Goal: Task Accomplishment & Management: Manage account settings

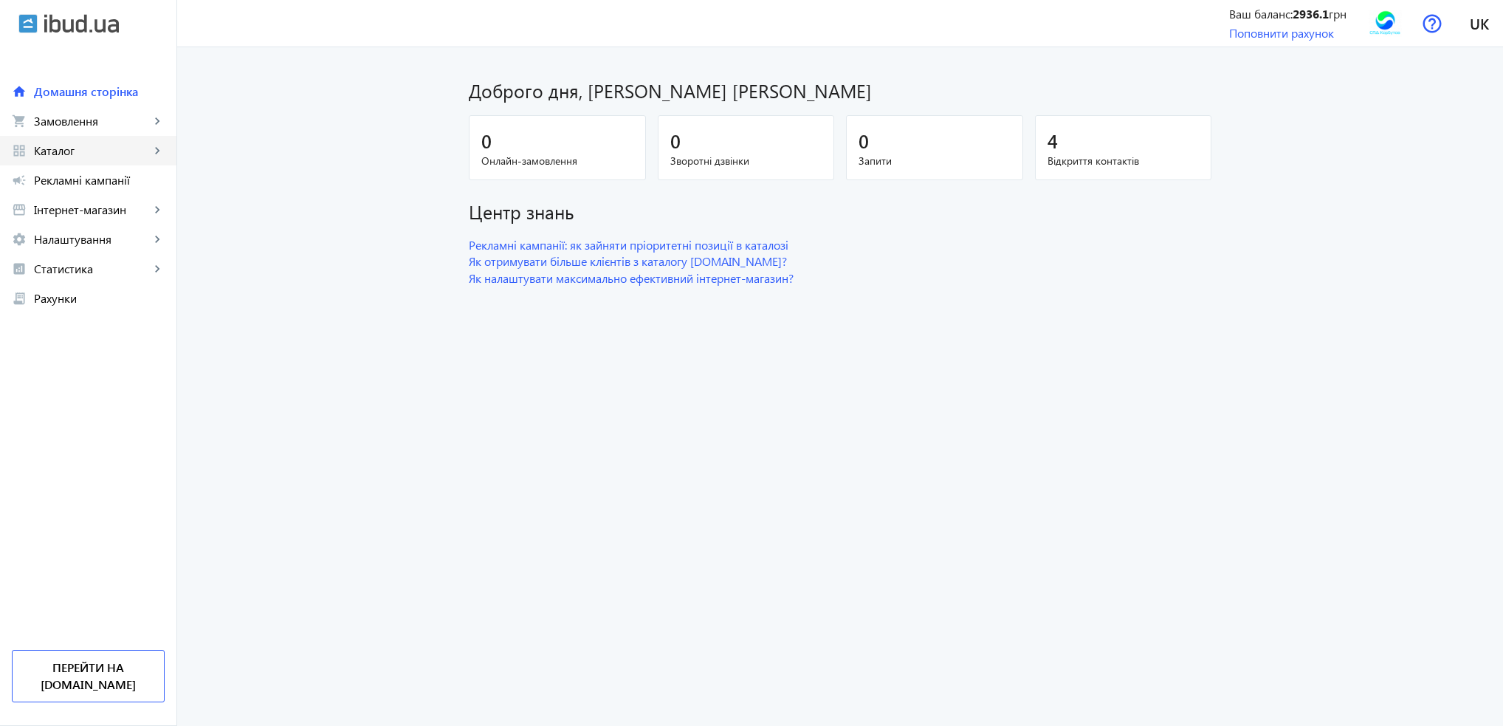
click at [53, 153] on span "Каталог" at bounding box center [92, 150] width 116 height 15
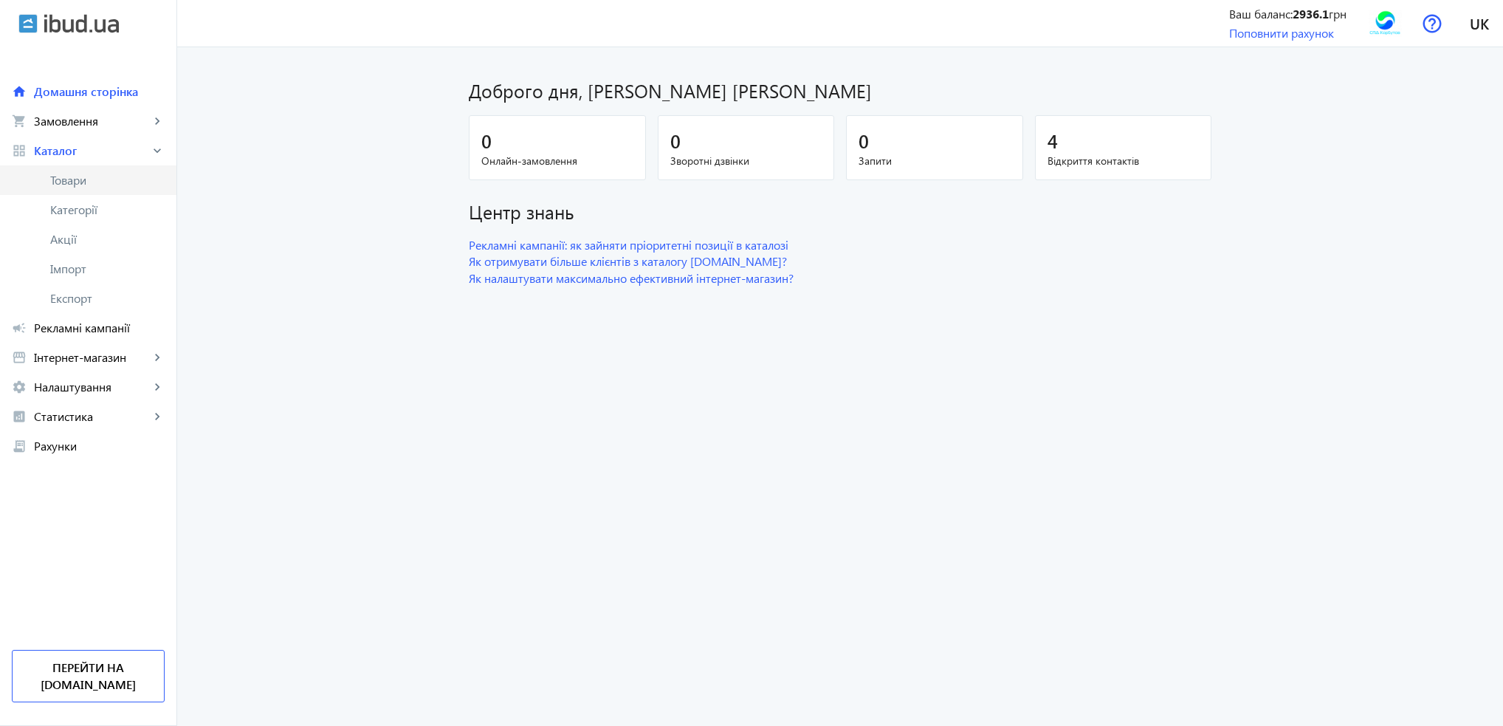
click at [59, 176] on span "Товари" at bounding box center [107, 180] width 114 height 15
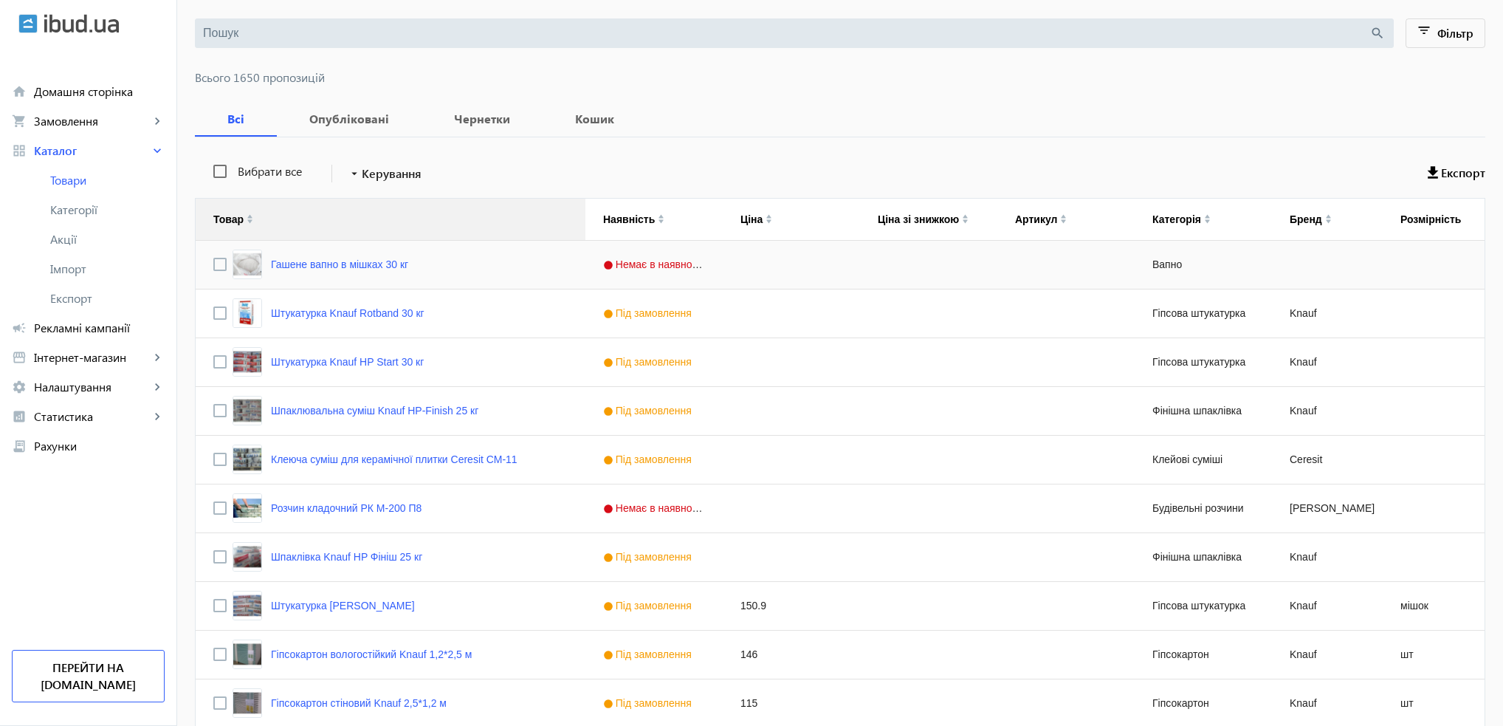
scroll to position [148, 0]
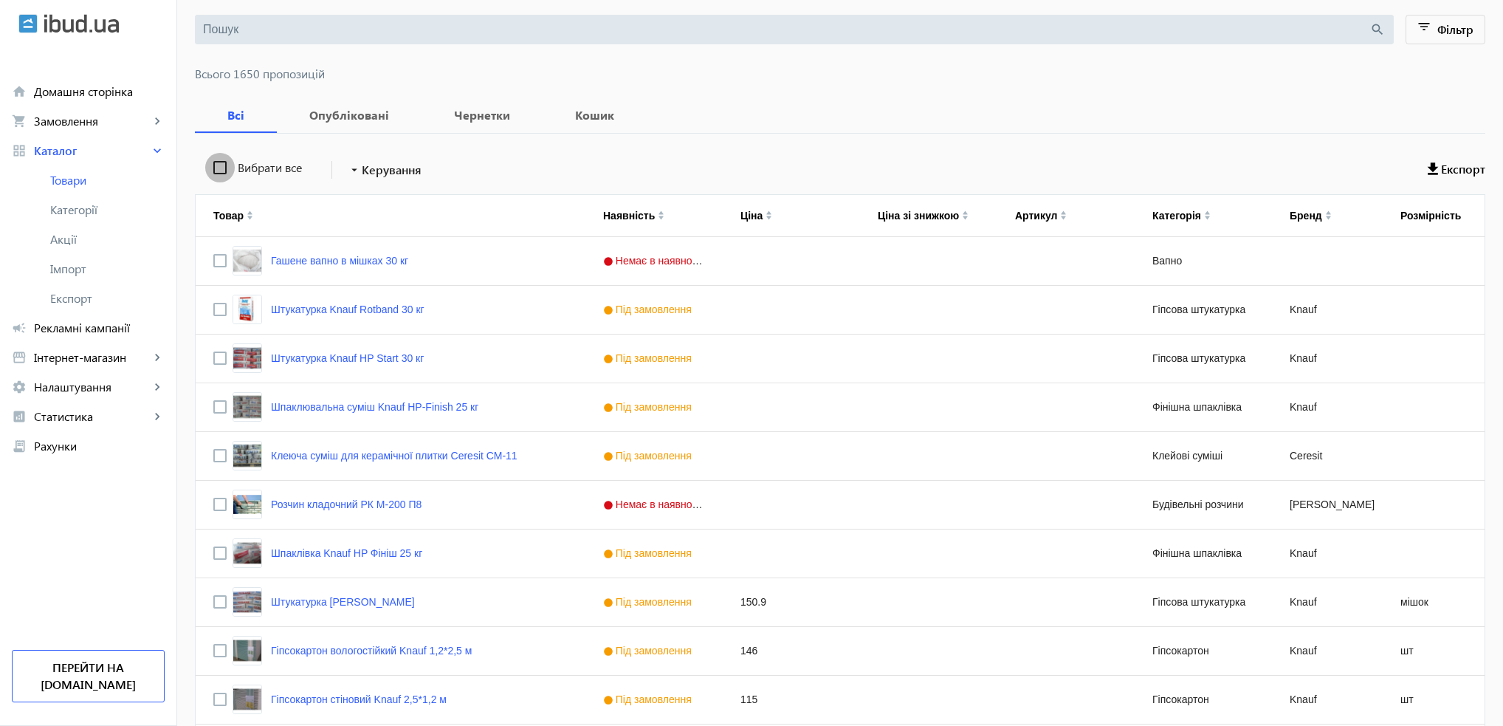
click at [216, 165] on input "Вибрати все" at bounding box center [220, 168] width 30 height 30
checkbox input "true"
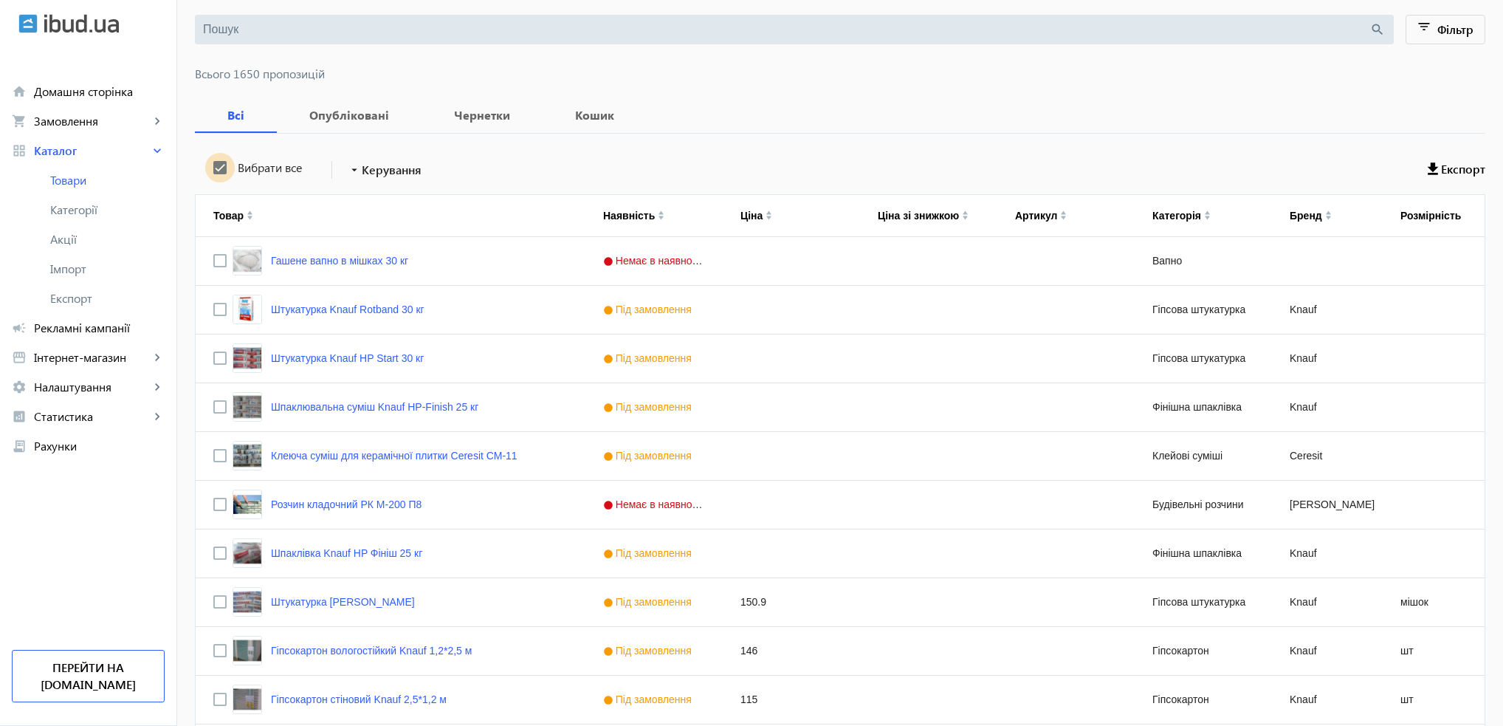
checkbox input "true"
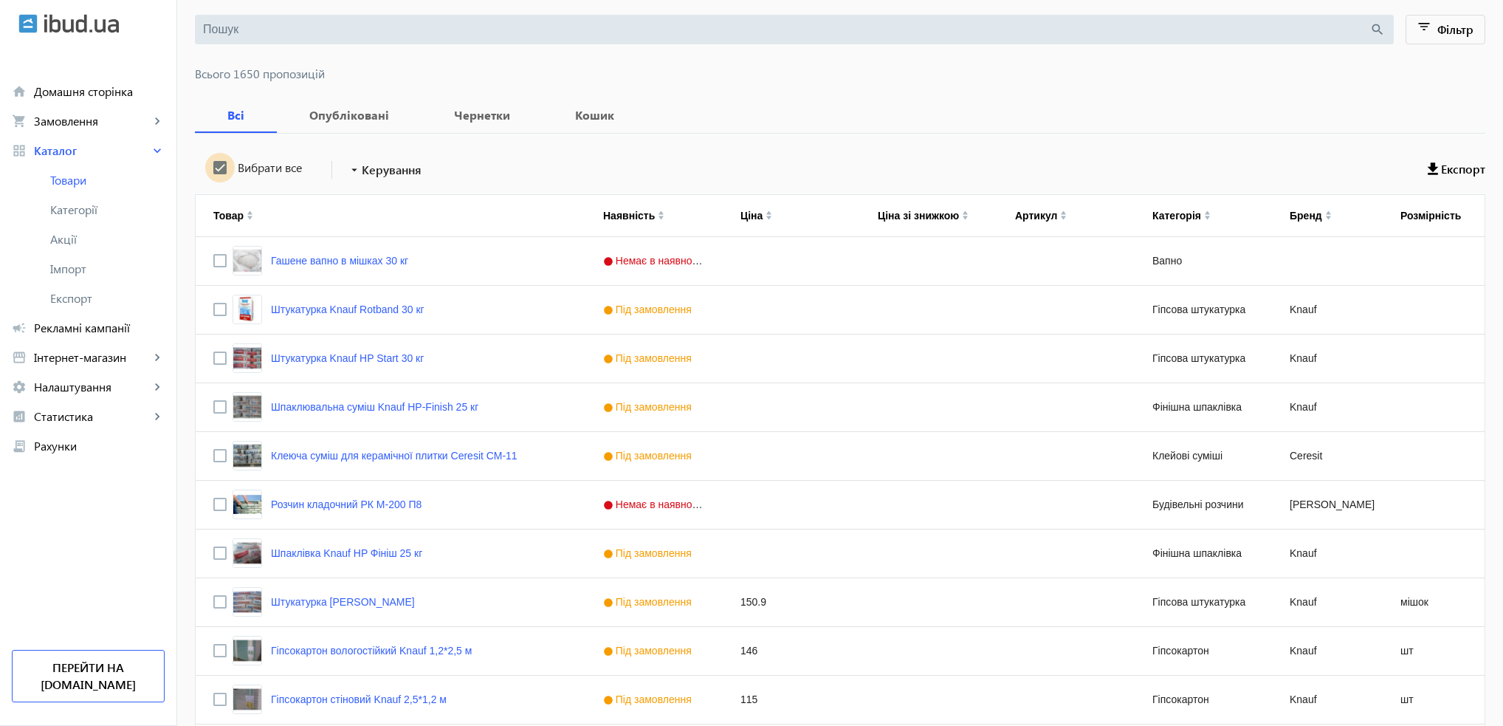
checkbox input "true"
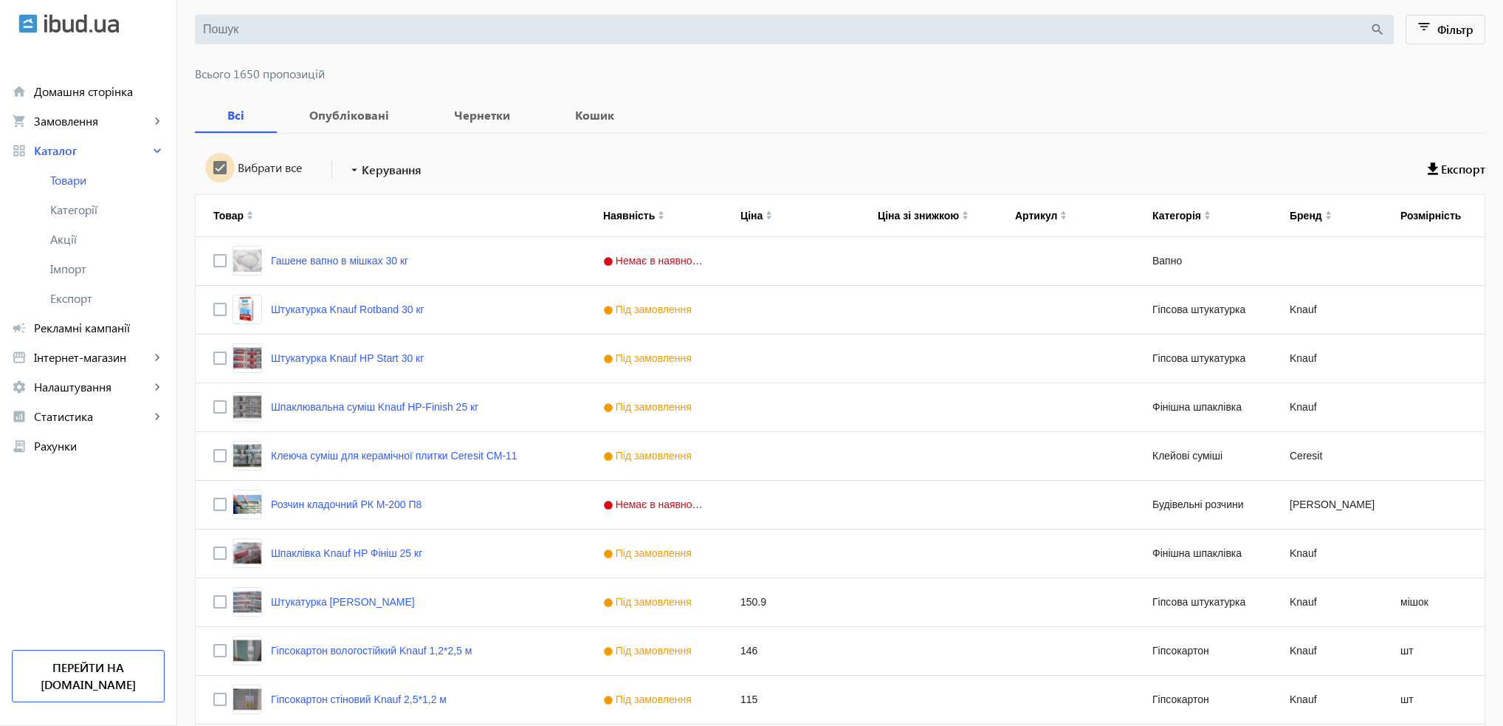
checkbox input "true"
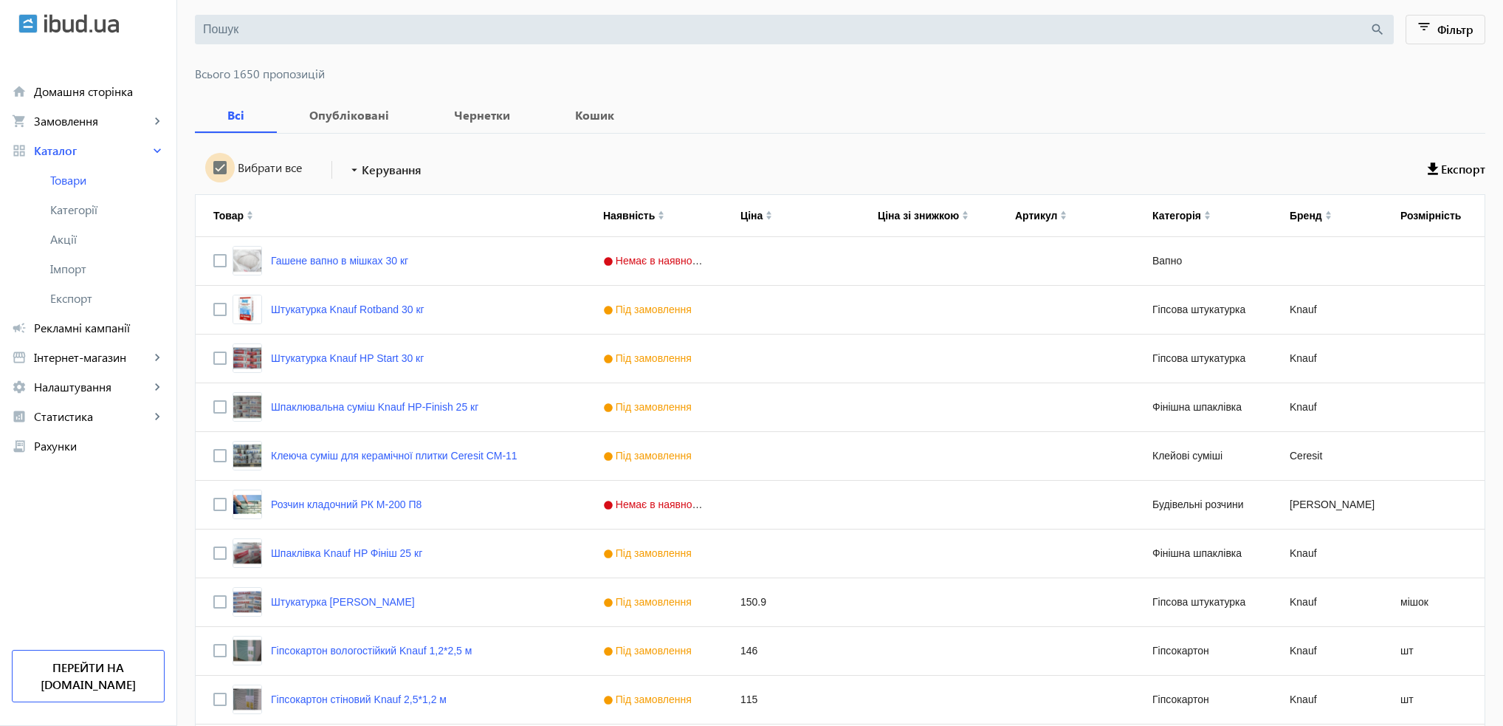
checkbox input "true"
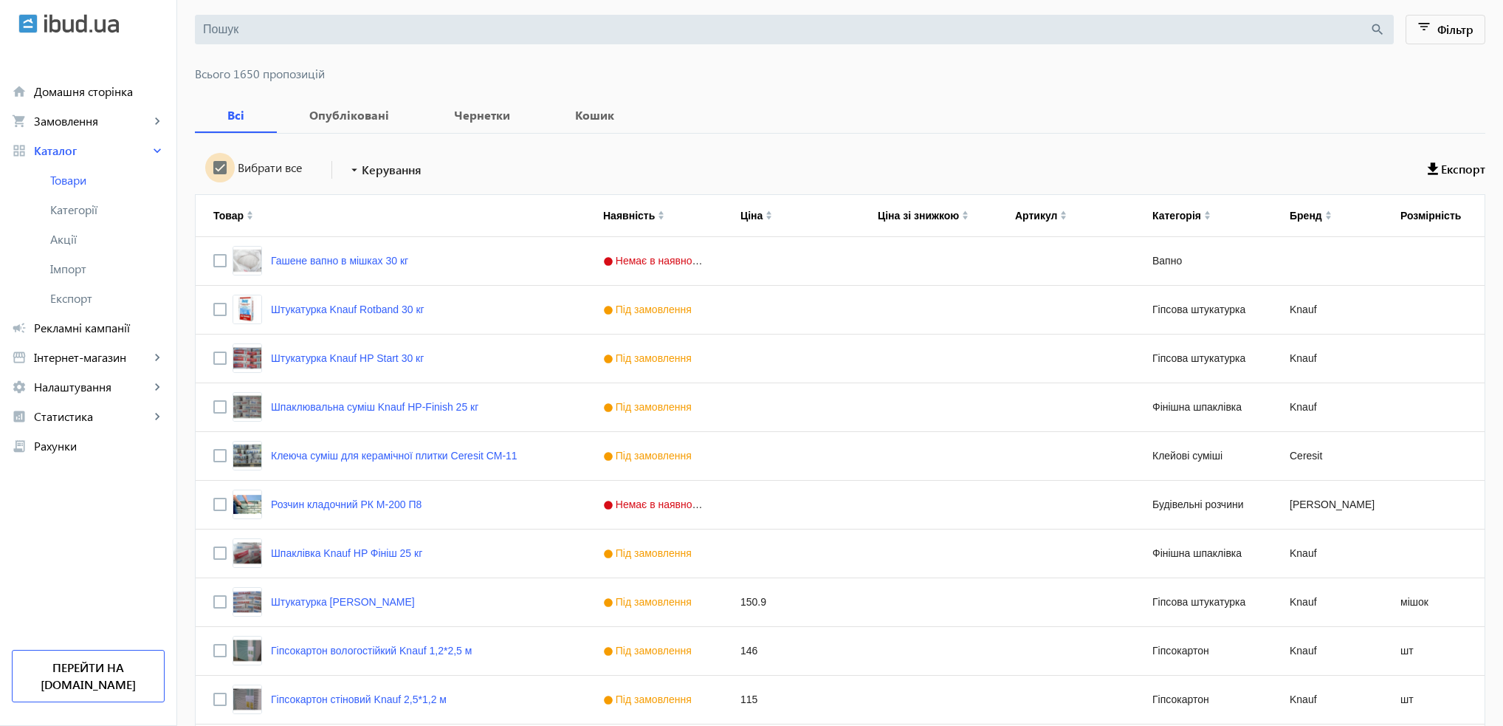
checkbox input "true"
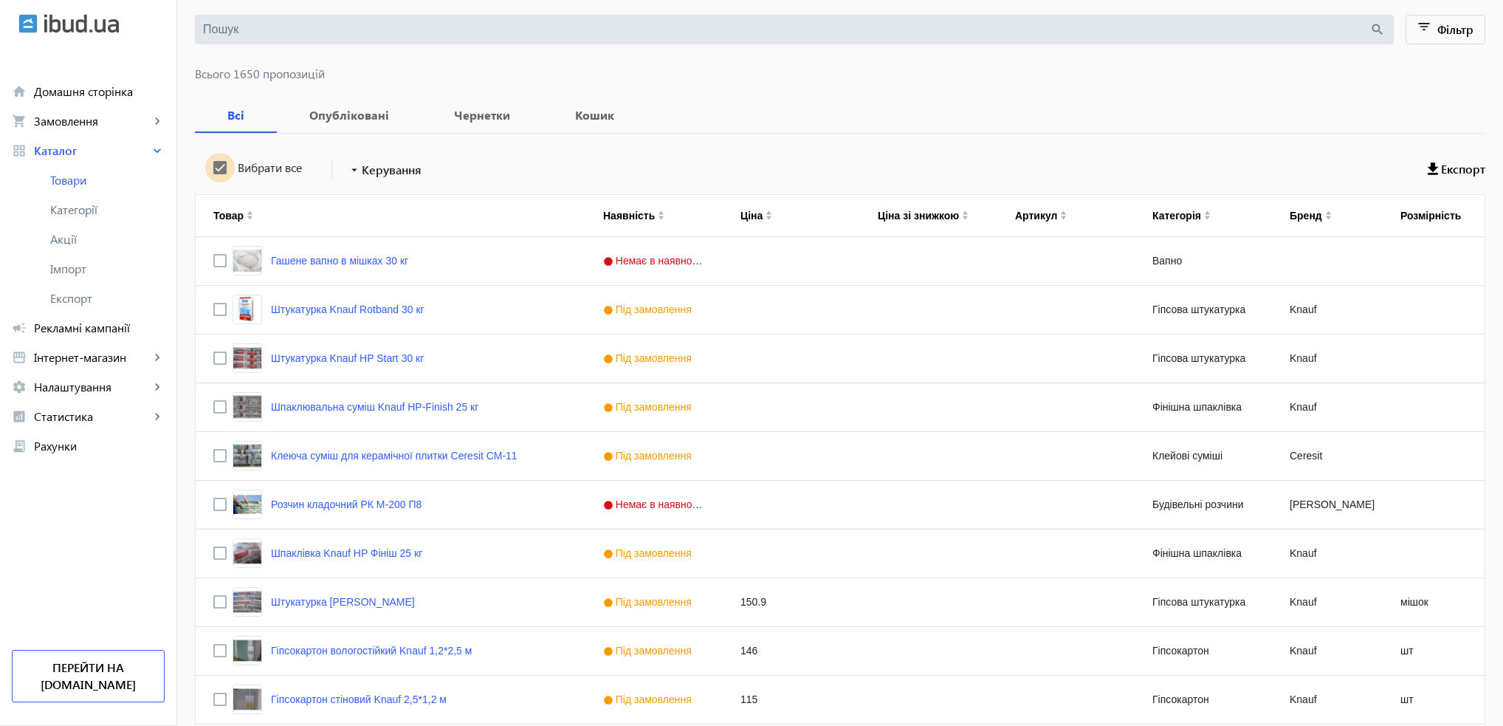
checkbox input "true"
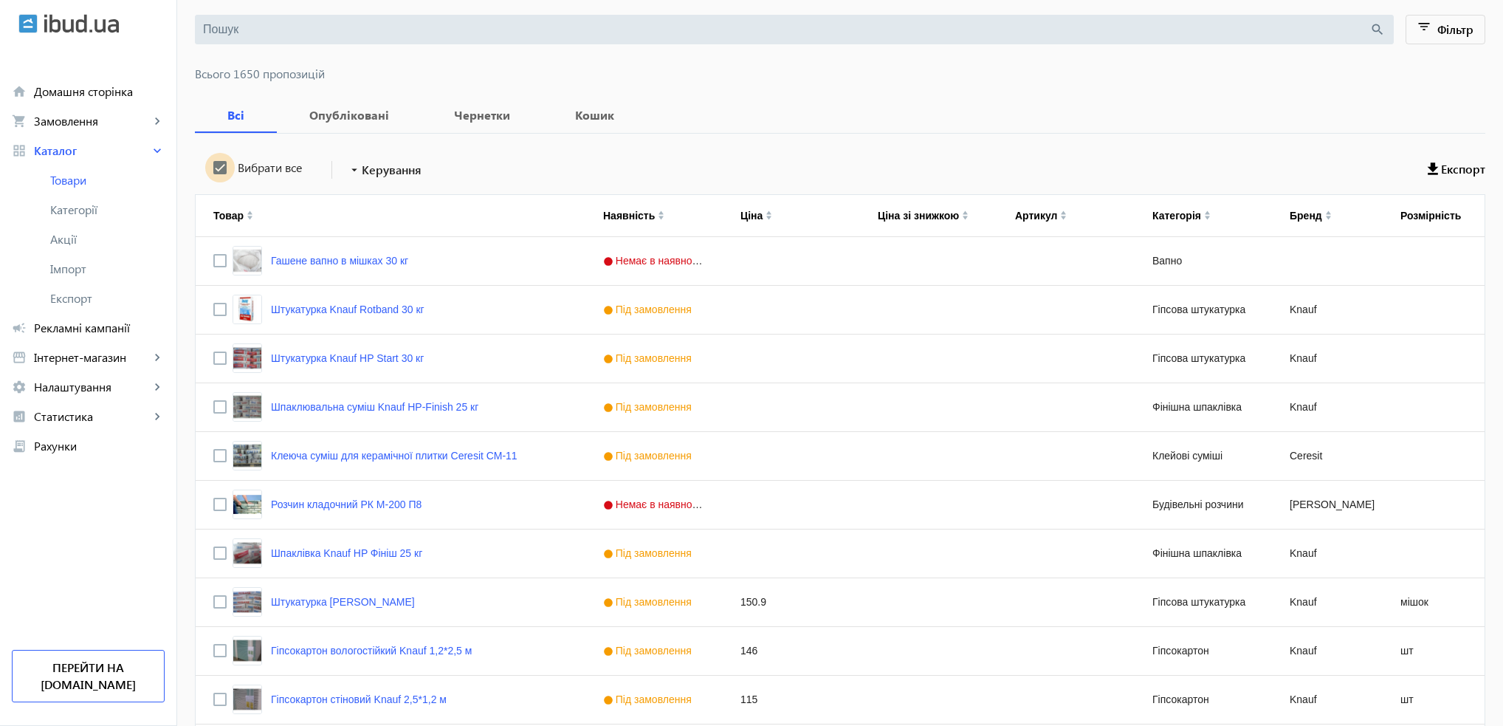
checkbox input "true"
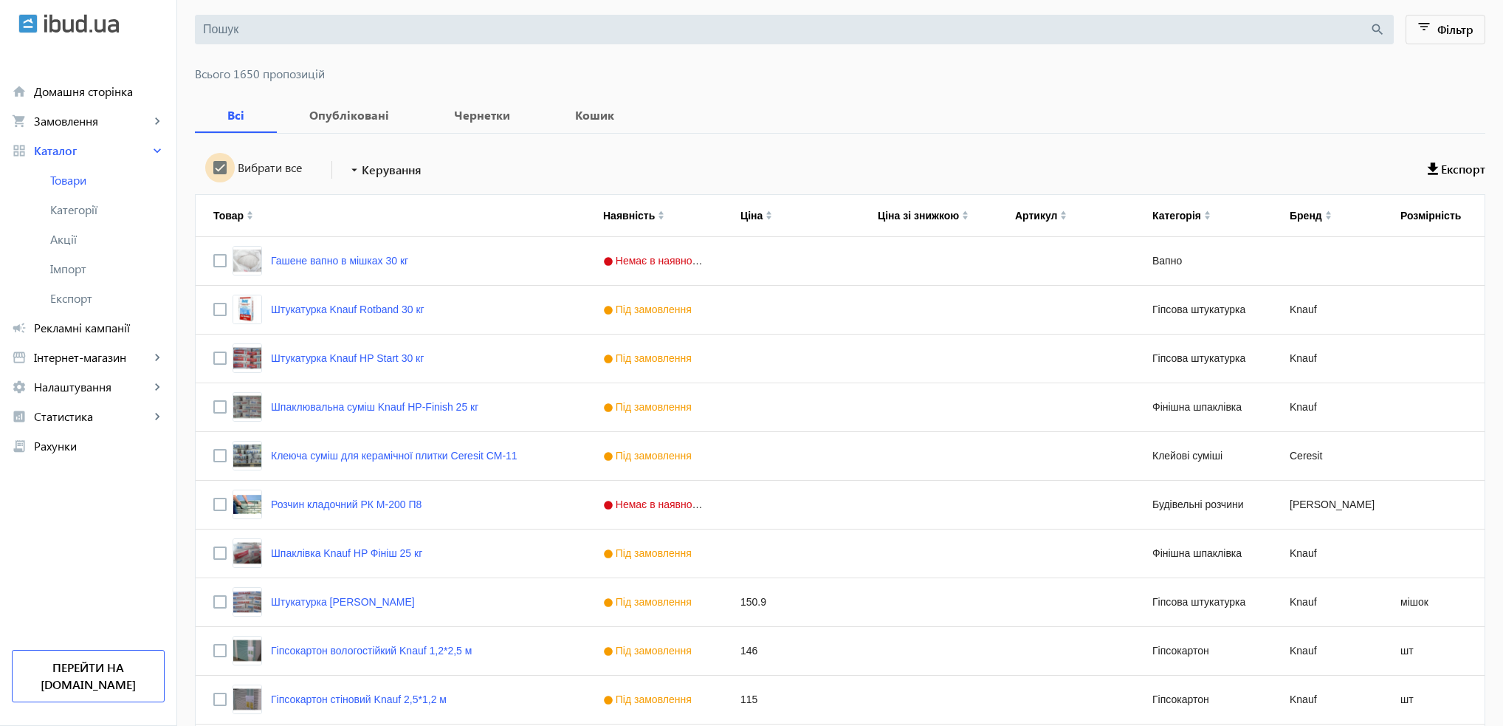
checkbox input "true"
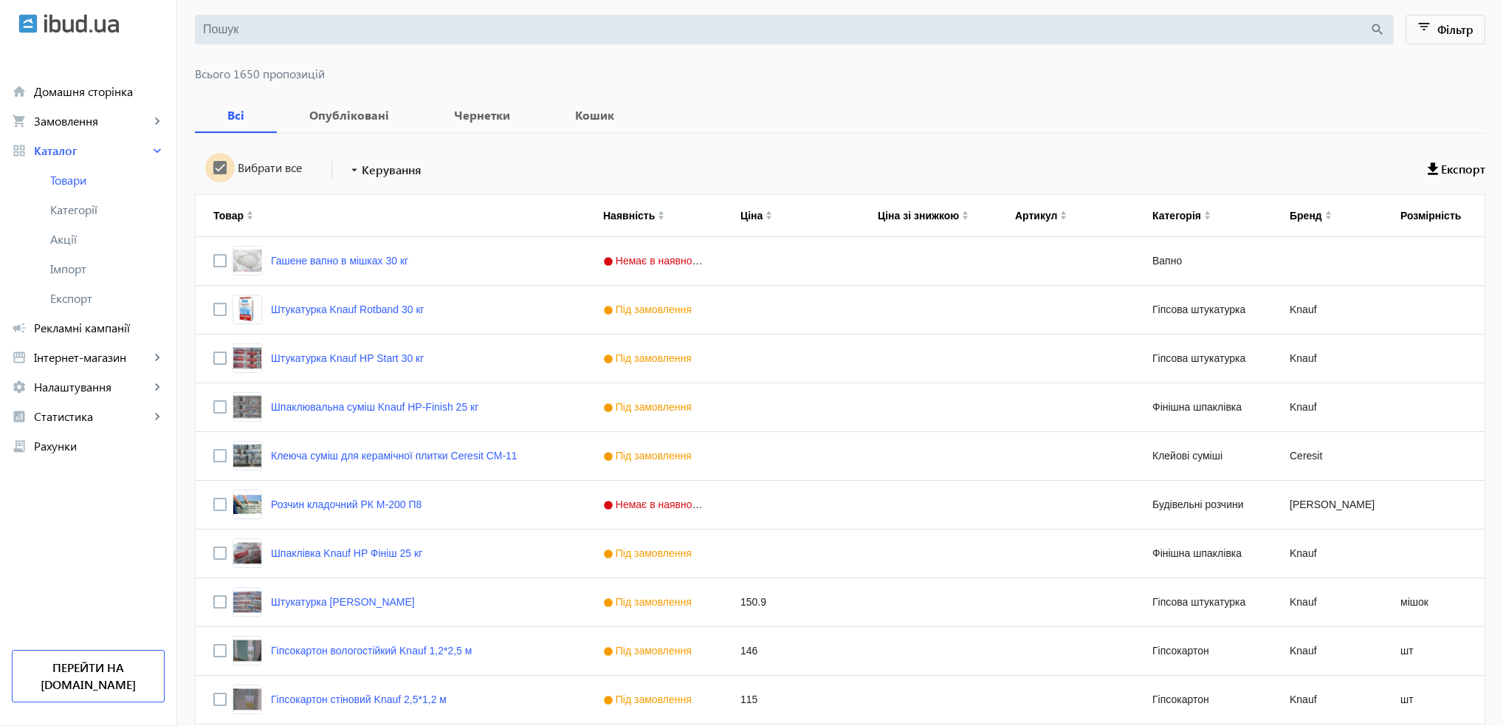
checkbox input "true"
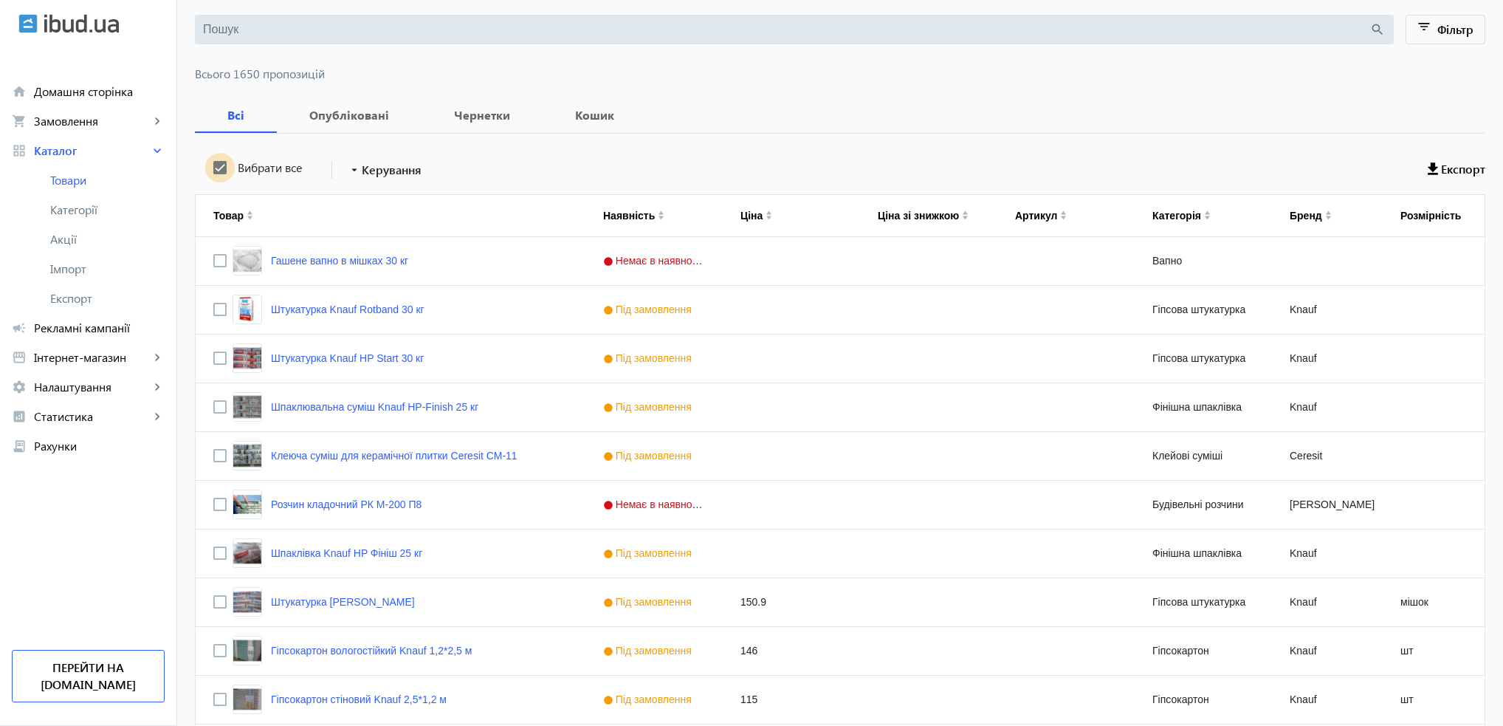
checkbox input "true"
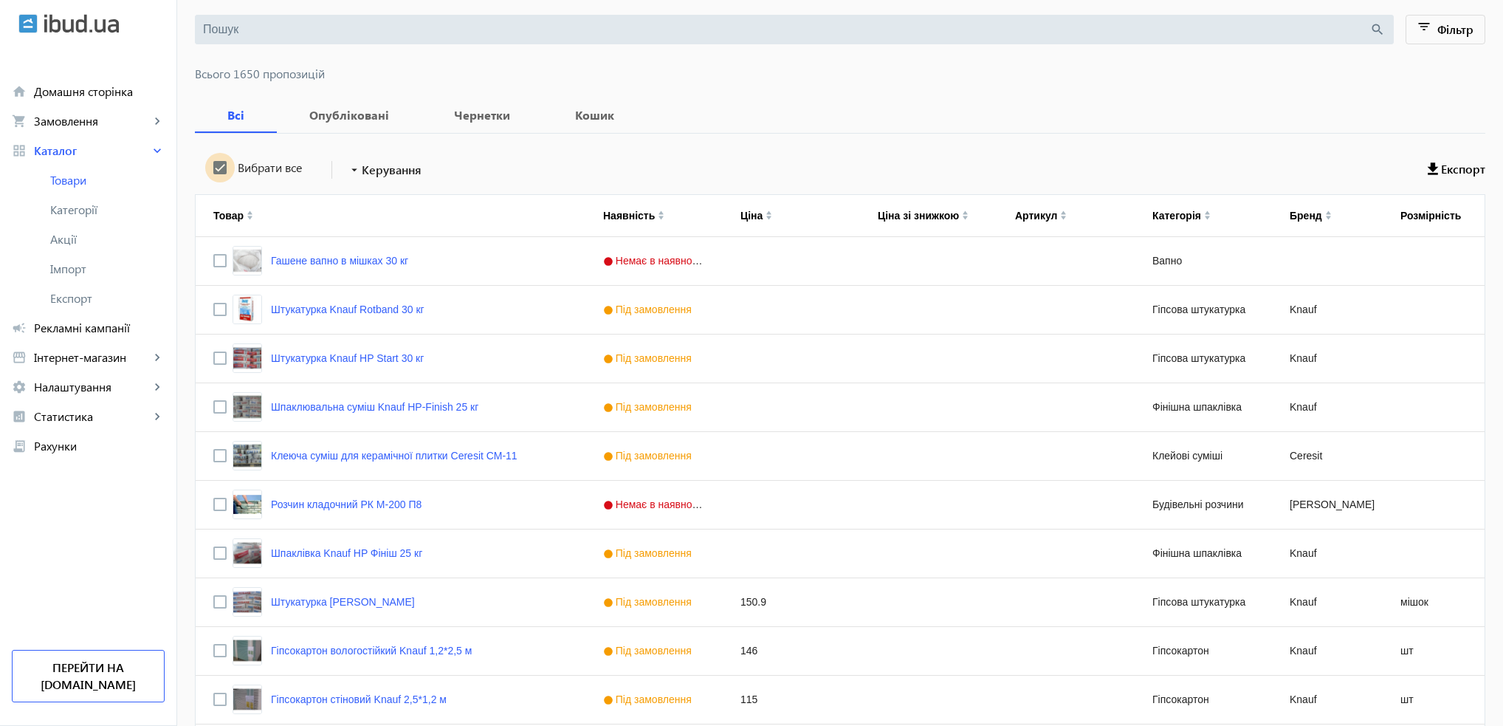
checkbox input "true"
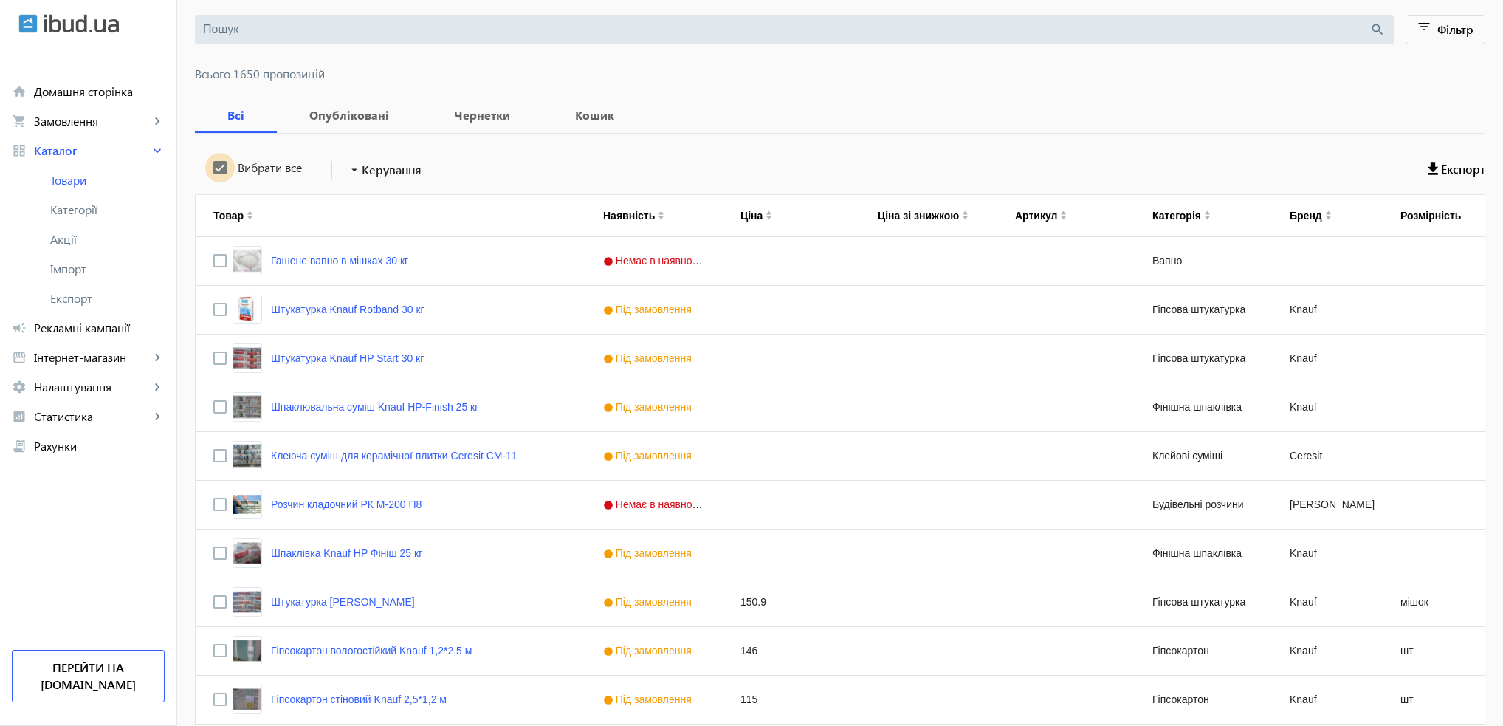
checkbox input "true"
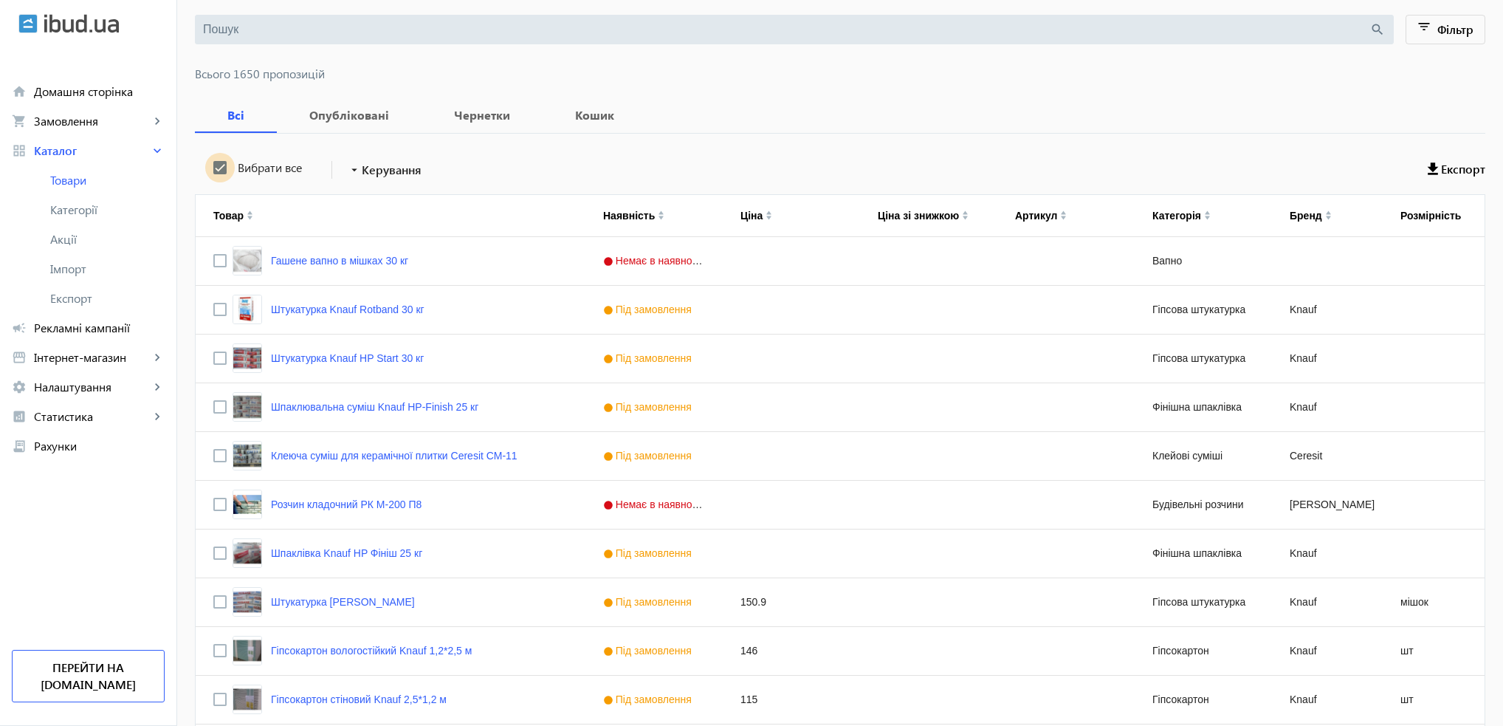
checkbox input "true"
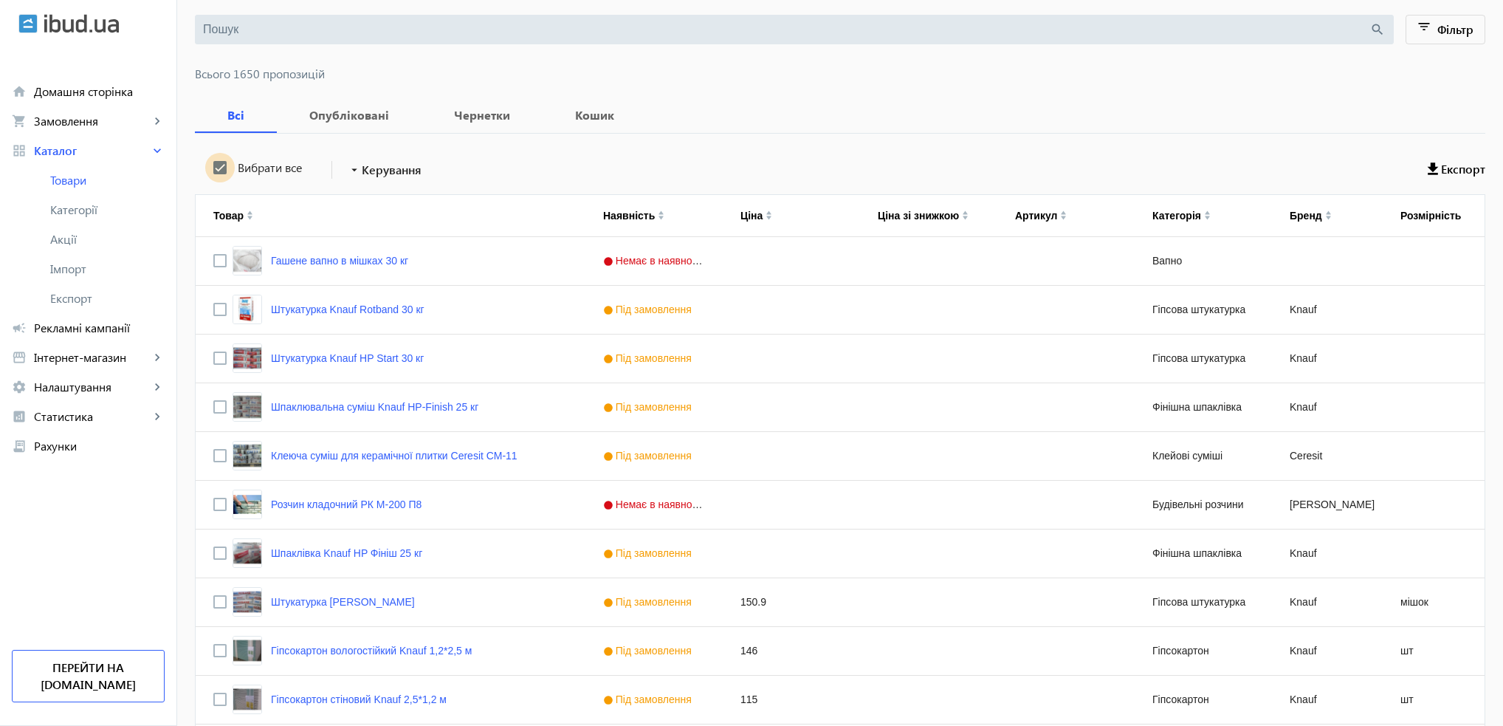
checkbox input "true"
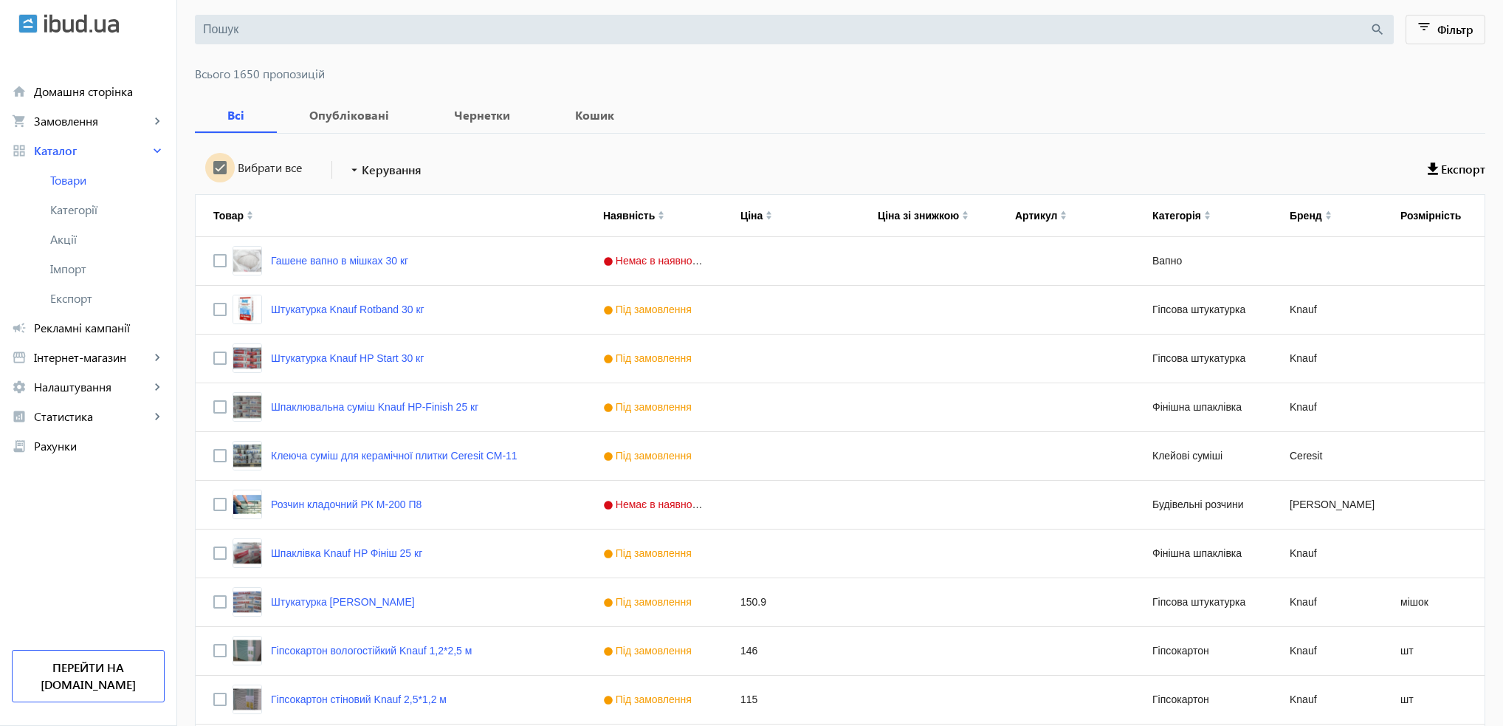
checkbox input "true"
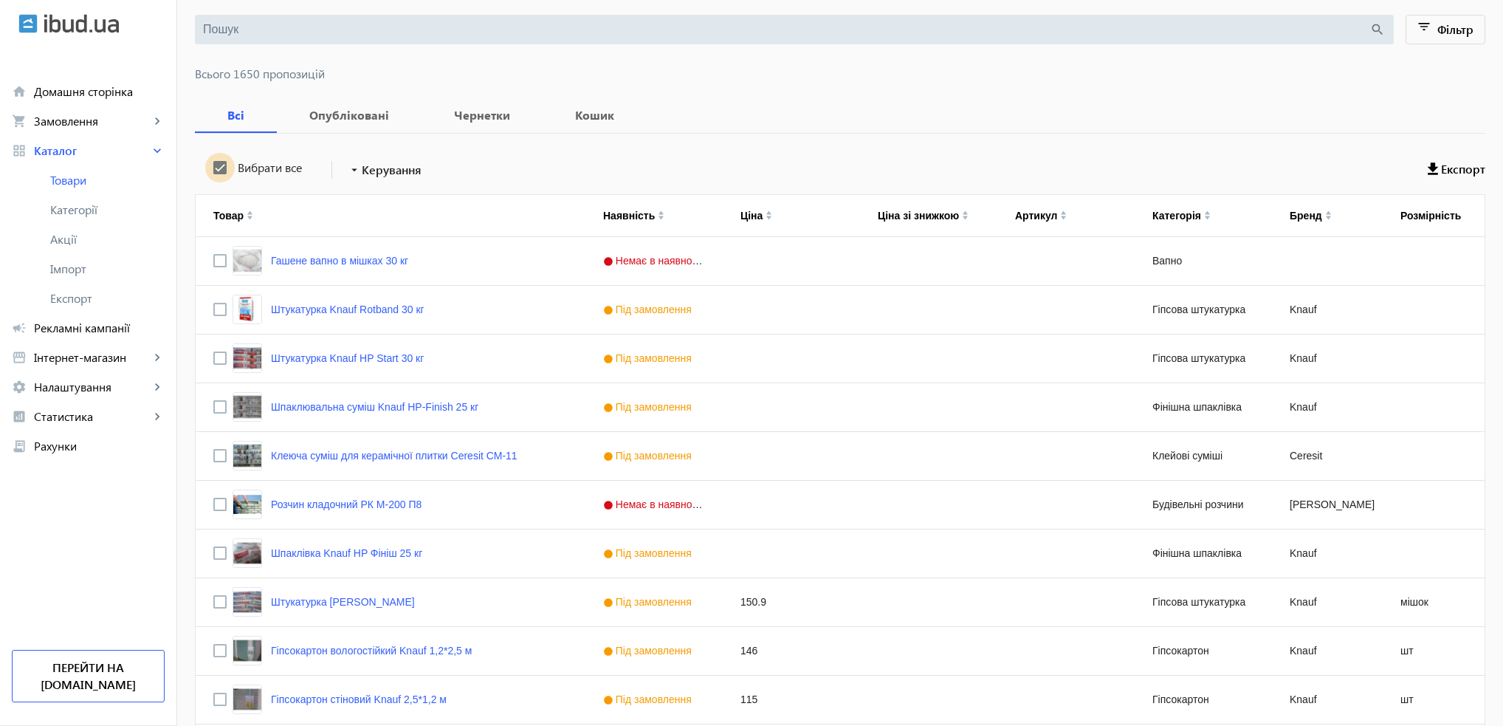
checkbox input "true"
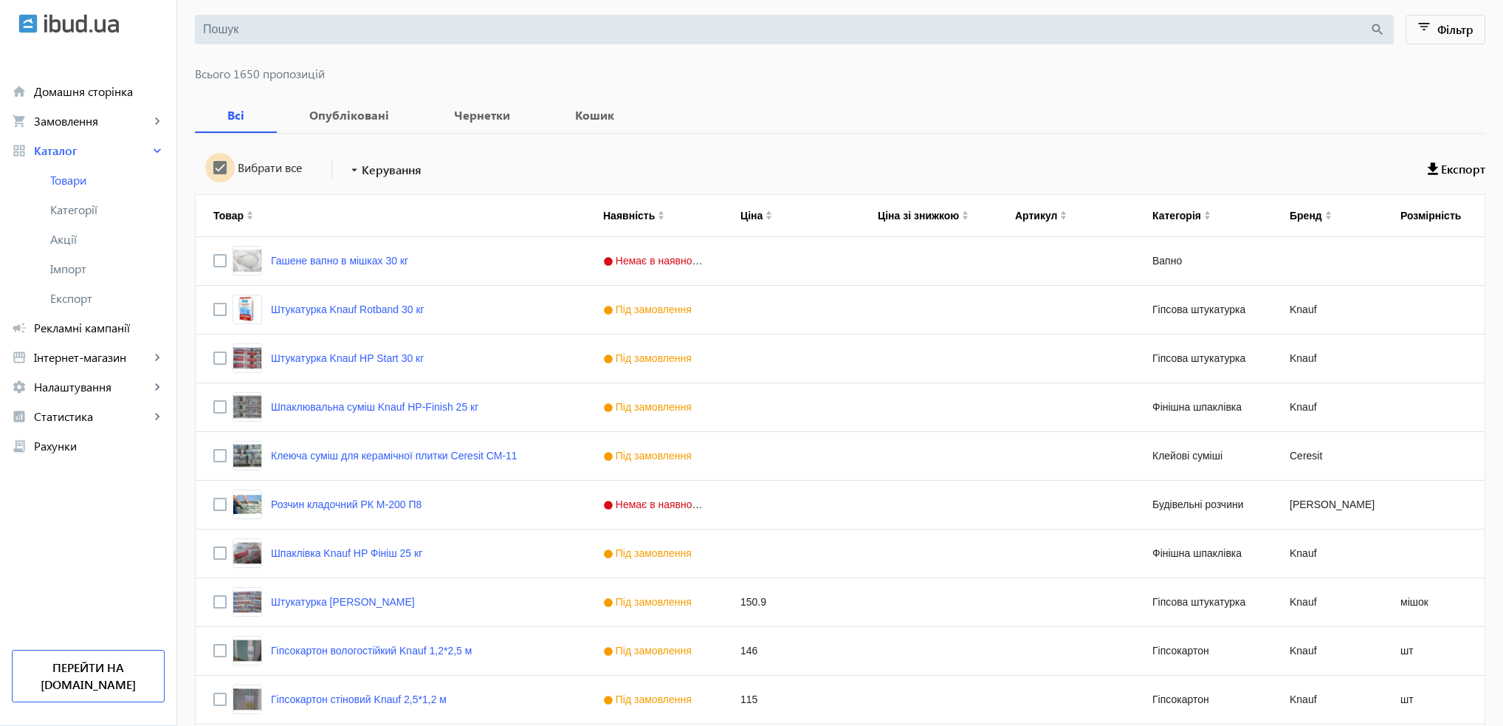
checkbox input "true"
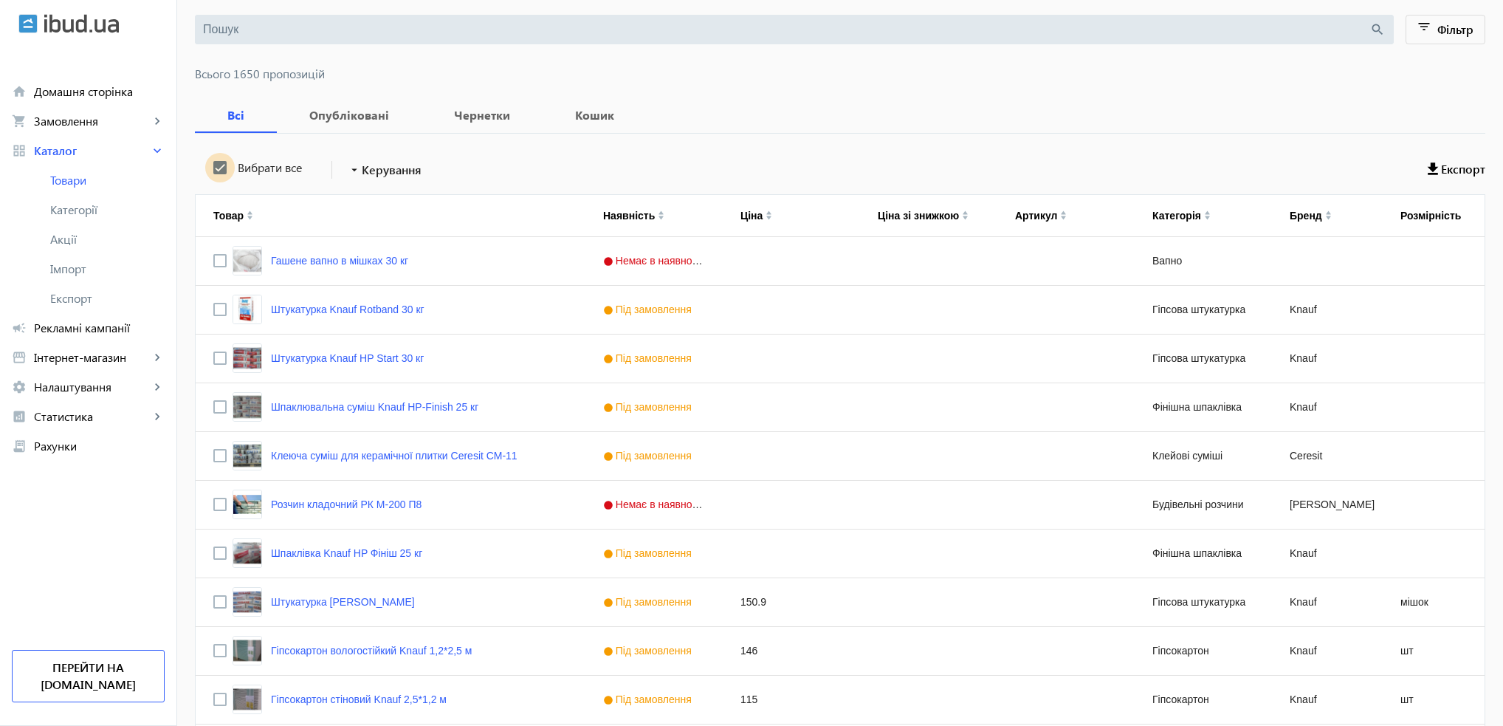
checkbox input "true"
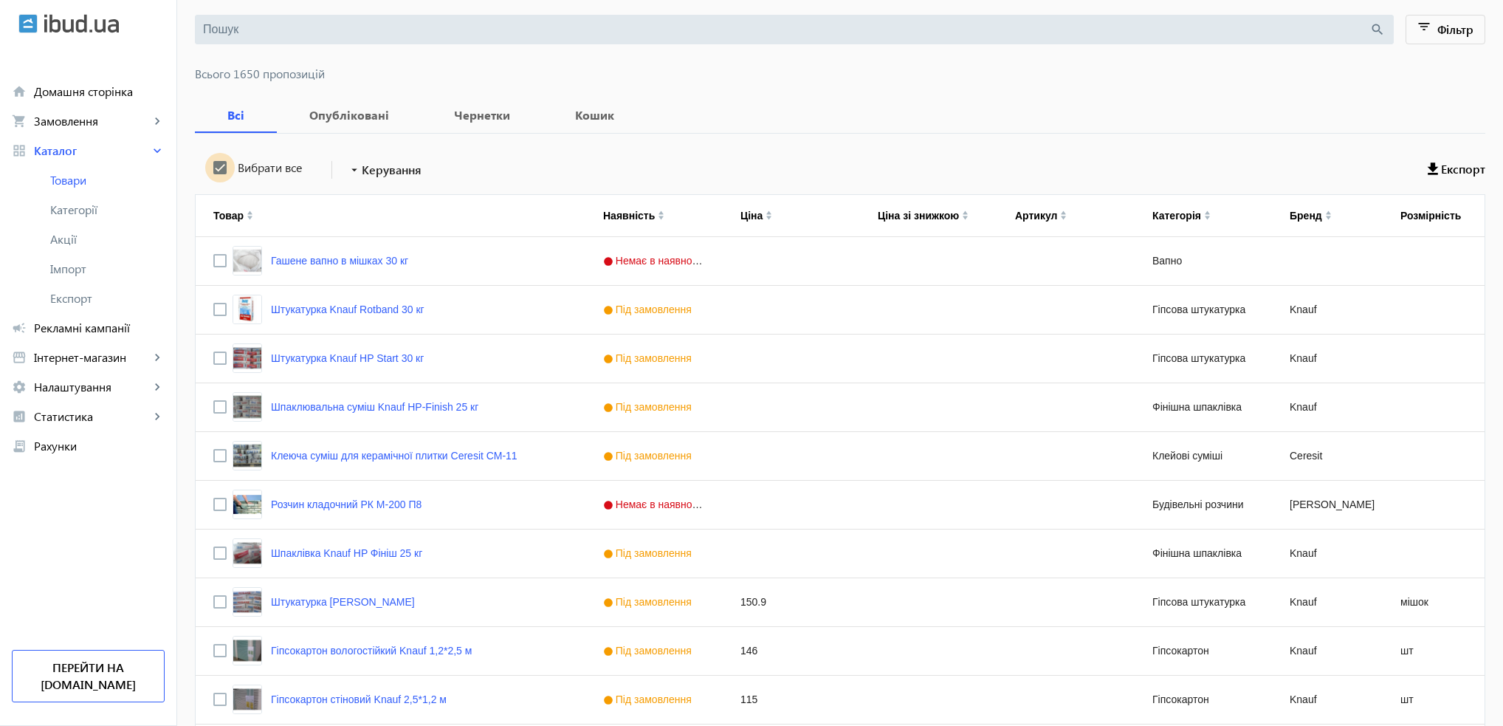
checkbox input "true"
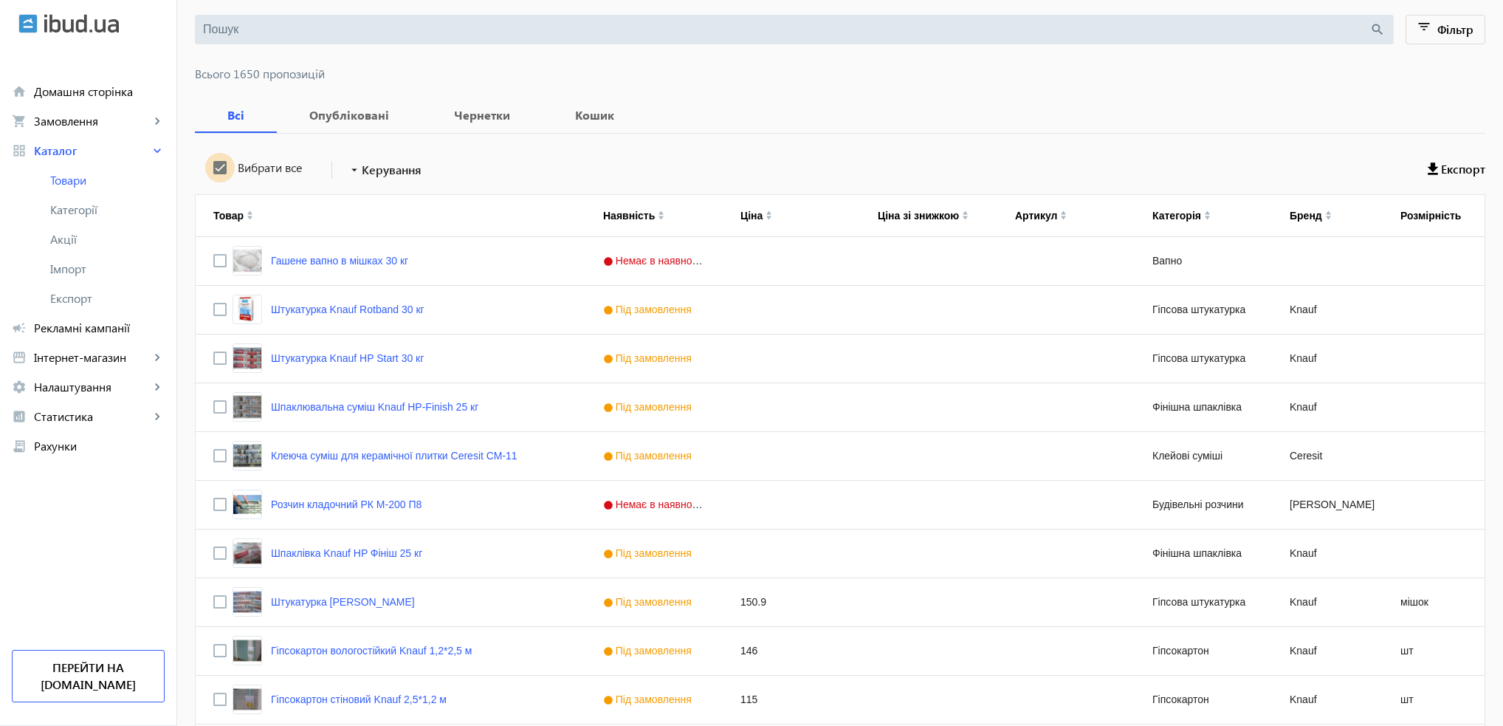
checkbox input "true"
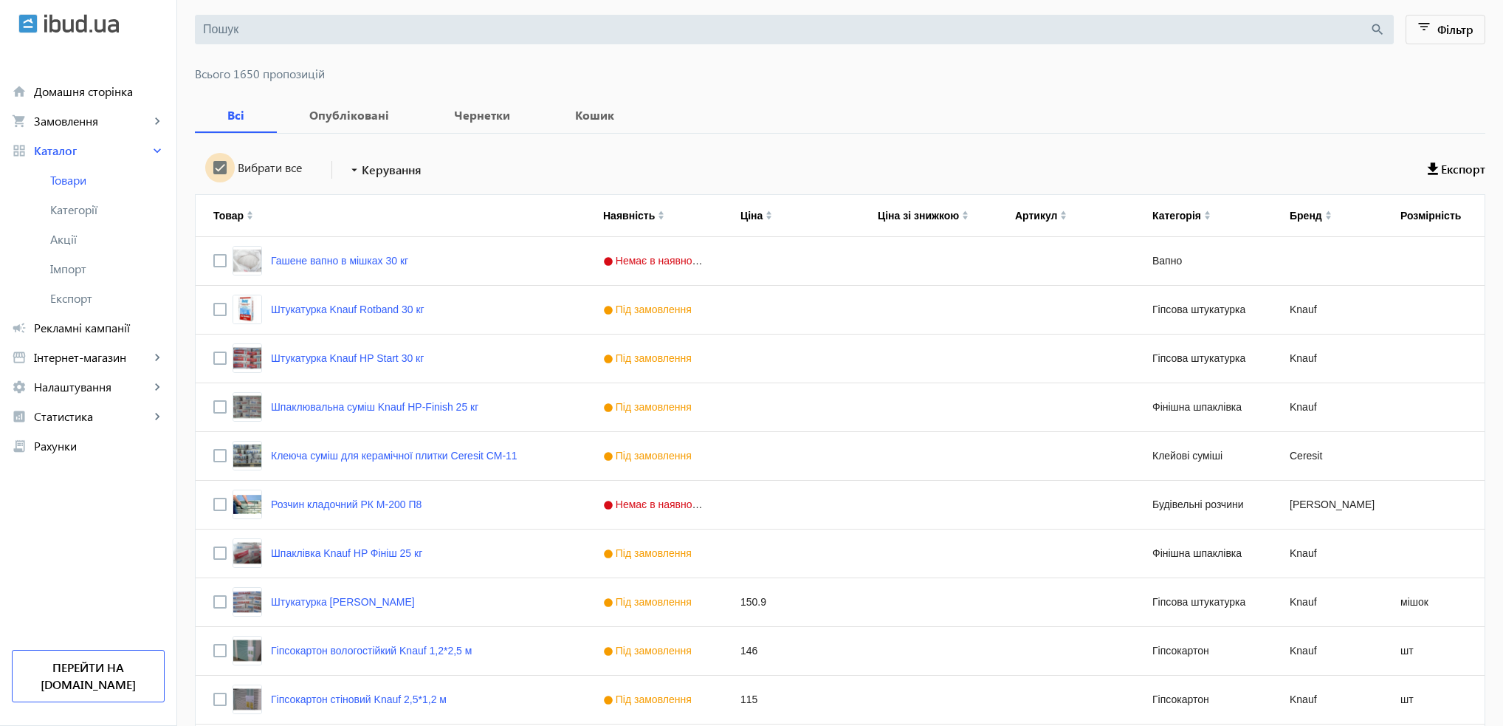
checkbox input "true"
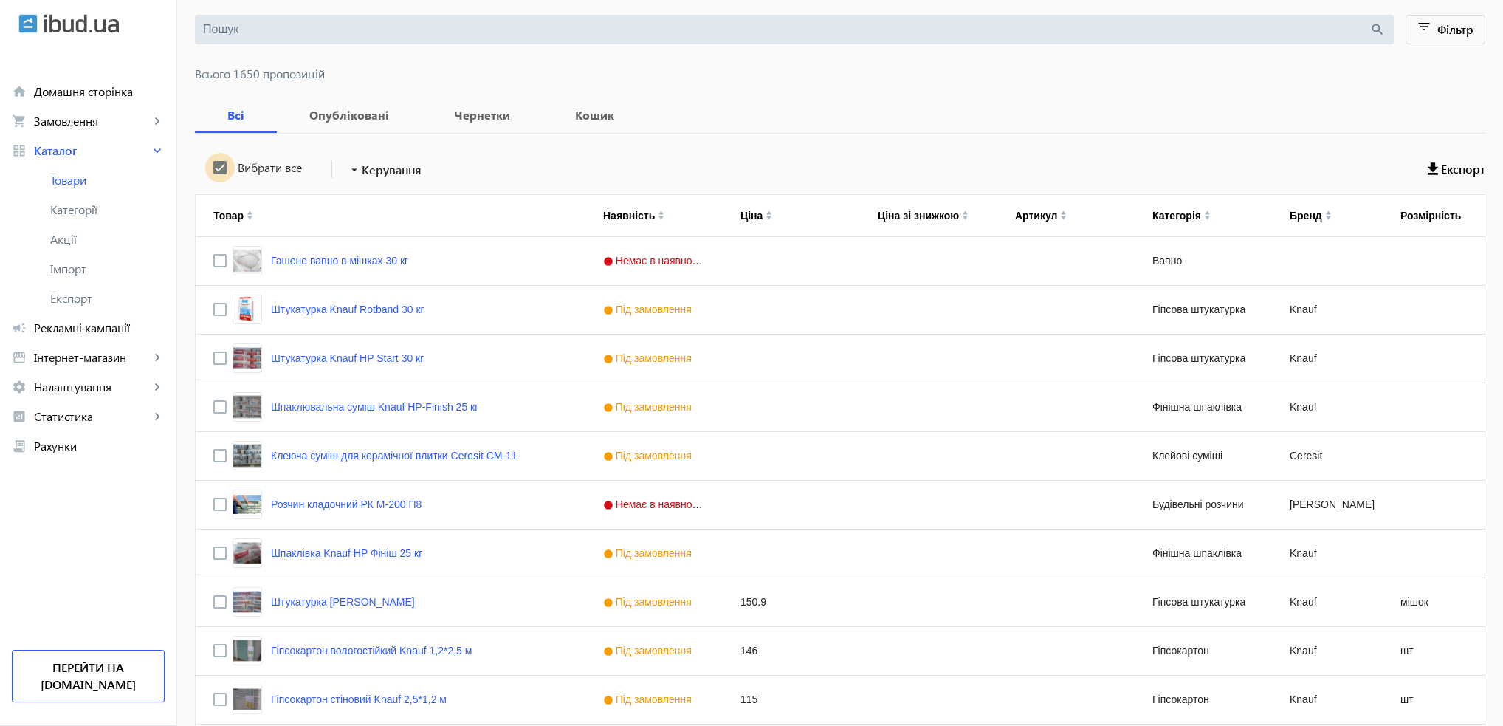
checkbox input "true"
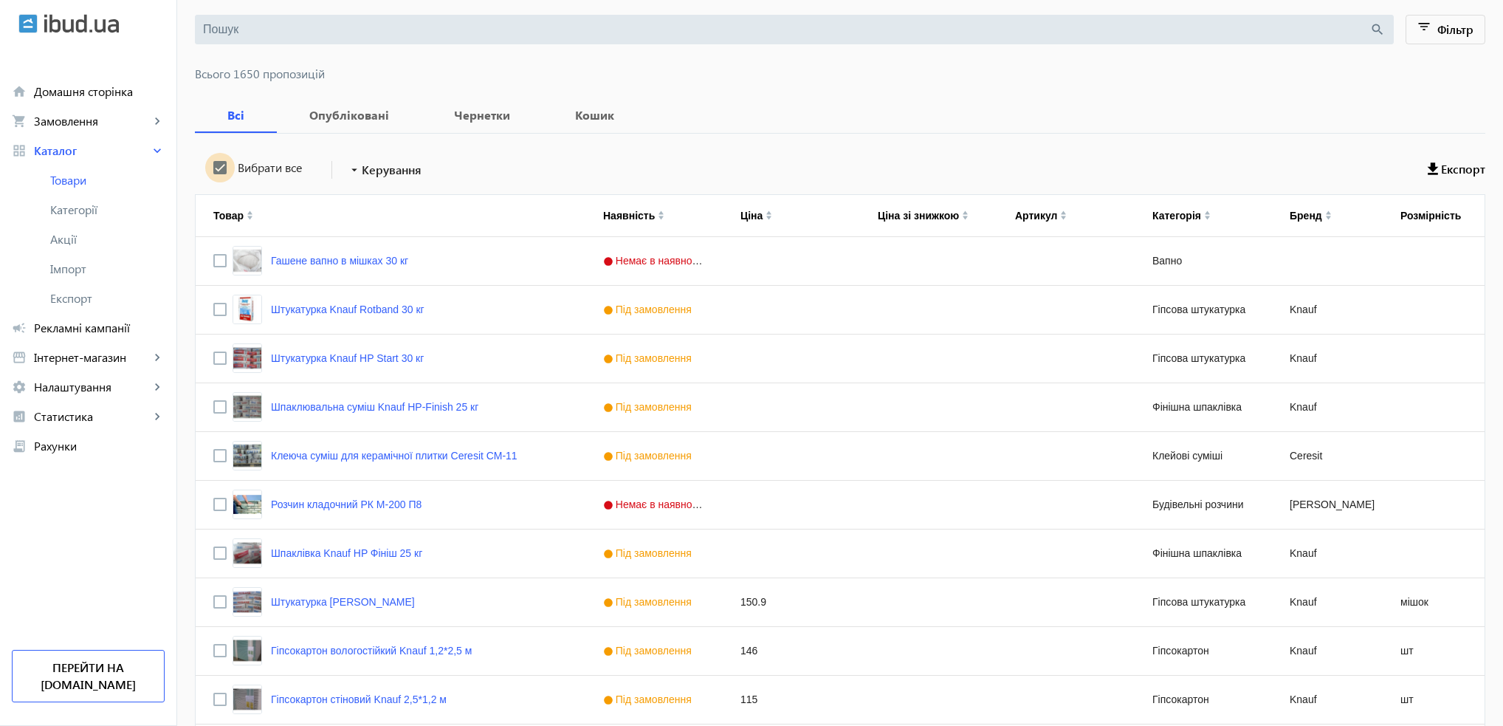
checkbox input "true"
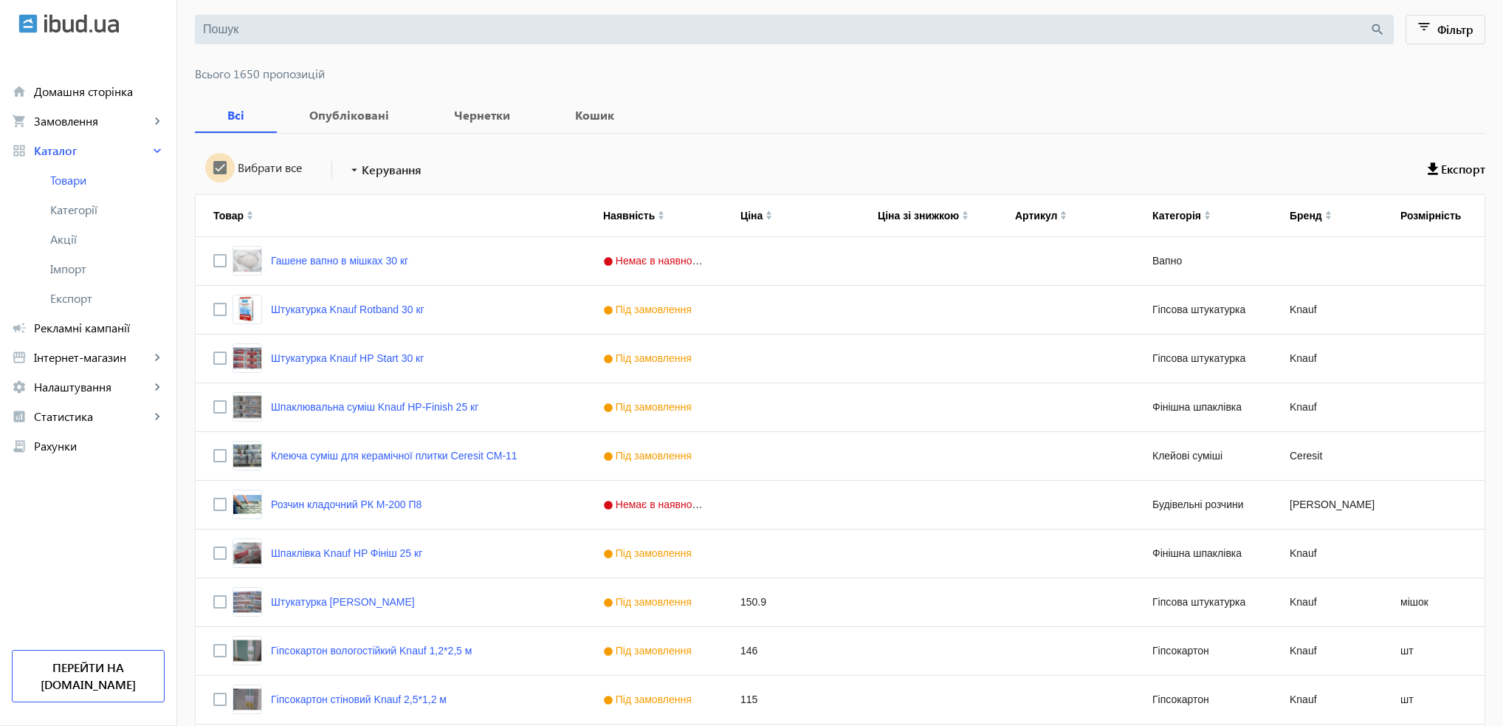
checkbox input "true"
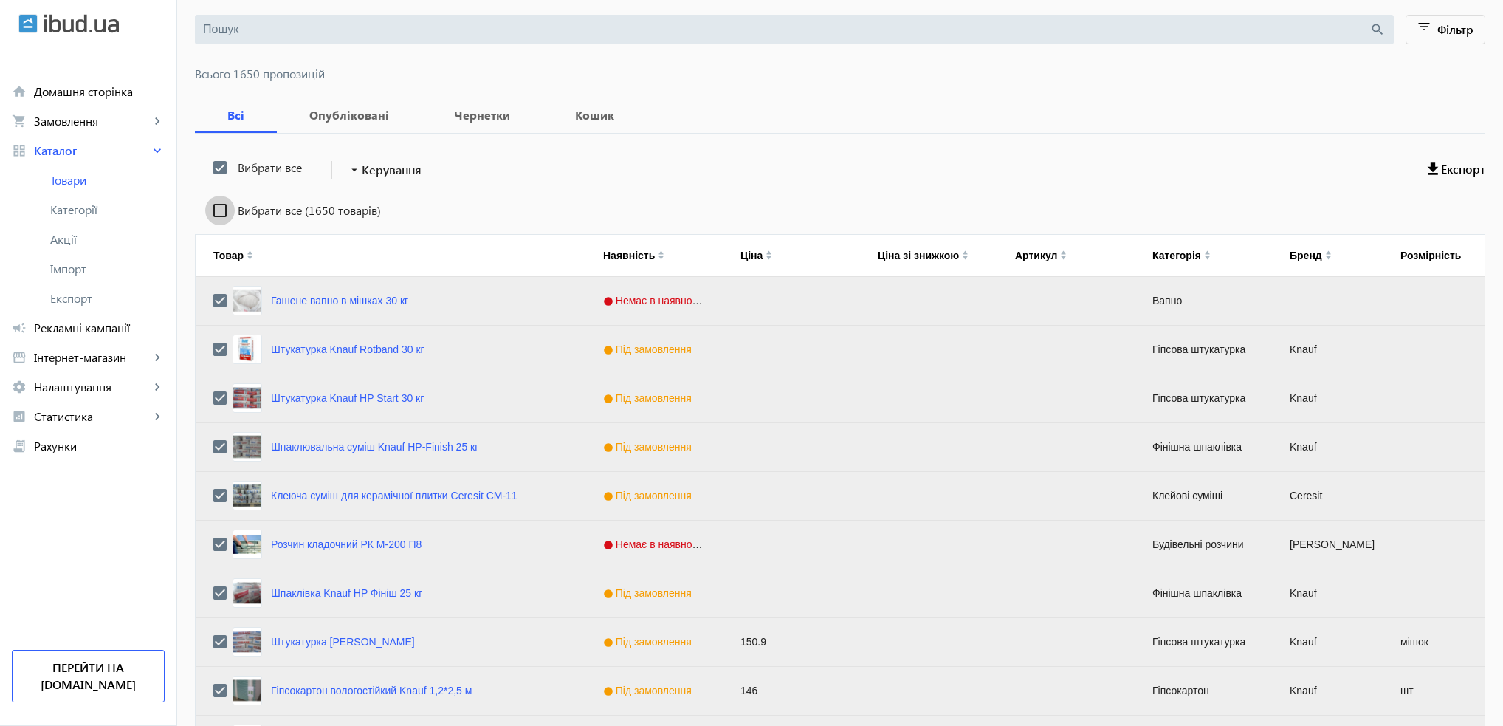
click at [207, 209] on input "Вибрати все (1650 товарів)" at bounding box center [220, 211] width 30 height 30
checkbox input "true"
click at [349, 169] on mat-icon "arrow_drop_down" at bounding box center [354, 169] width 15 height 15
click at [366, 182] on span "Підняти вгору" at bounding box center [435, 180] width 178 height 12
